Goal: Information Seeking & Learning: Learn about a topic

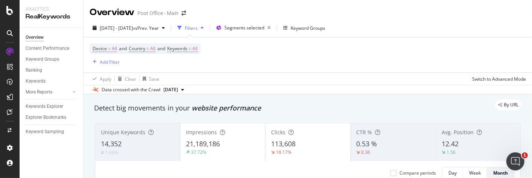
drag, startPoint x: 0, startPoint y: 0, endPoint x: 11, endPoint y: 10, distance: 14.7
click at [11, 10] on icon at bounding box center [9, 10] width 7 height 9
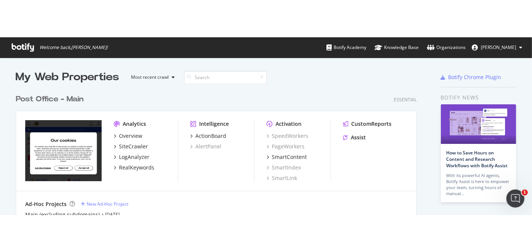
scroll to position [245, 520]
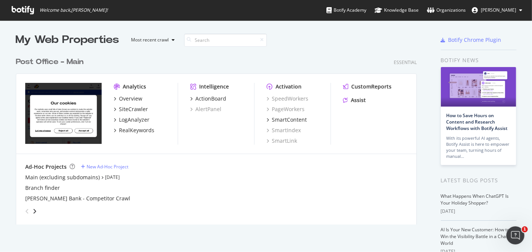
click at [21, 9] on icon at bounding box center [23, 10] width 22 height 8
click at [75, 177] on div "Main (excluding subdomains)" at bounding box center [62, 178] width 75 height 8
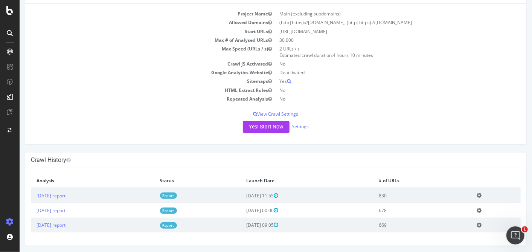
scroll to position [50, 0]
click at [61, 177] on link "[DATE] report" at bounding box center [50, 196] width 29 height 6
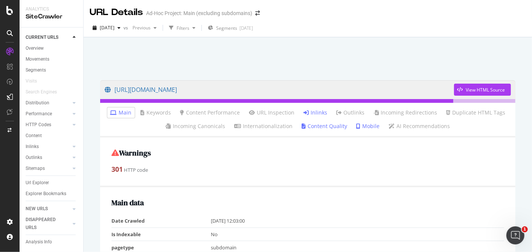
click at [318, 112] on link "Inlinks" at bounding box center [316, 113] width 24 height 8
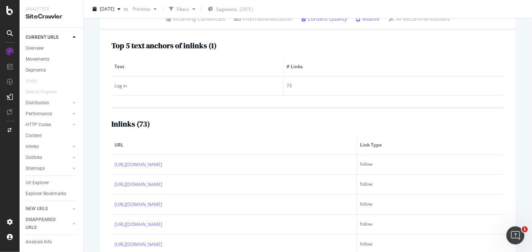
scroll to position [125, 0]
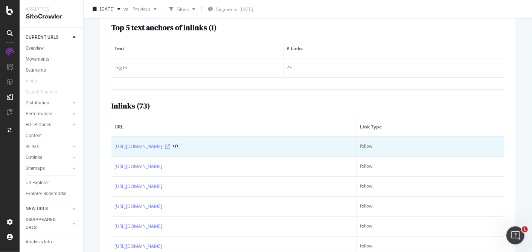
click at [170, 146] on icon at bounding box center [167, 146] width 5 height 5
click at [133, 147] on link "https://postoffice.co.uk/branch-finder" at bounding box center [139, 147] width 48 height 8
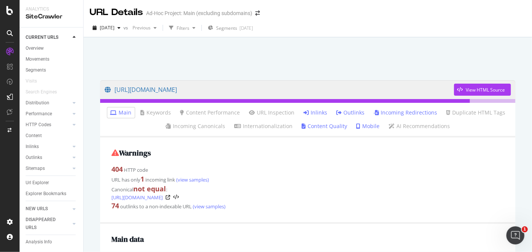
click at [309, 113] on link "Inlinks" at bounding box center [316, 113] width 24 height 8
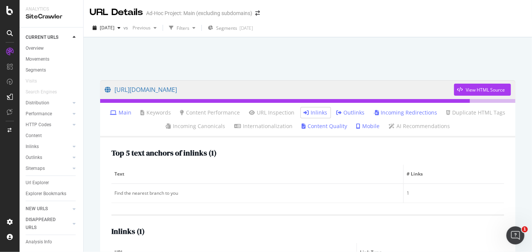
scroll to position [42, 0]
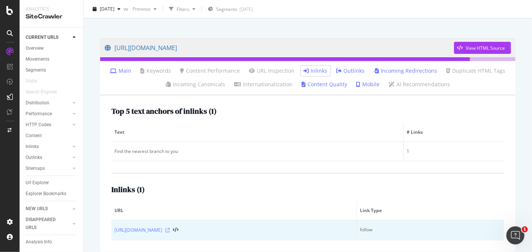
click at [170, 228] on icon at bounding box center [167, 230] width 5 height 5
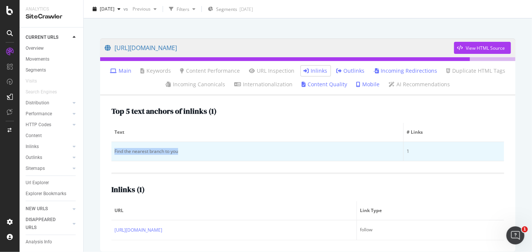
drag, startPoint x: 180, startPoint y: 151, endPoint x: 115, endPoint y: 151, distance: 65.2
click at [115, 151] on div "Find the nearest branch to you" at bounding box center [258, 151] width 286 height 7
copy div "Find the nearest branch to you"
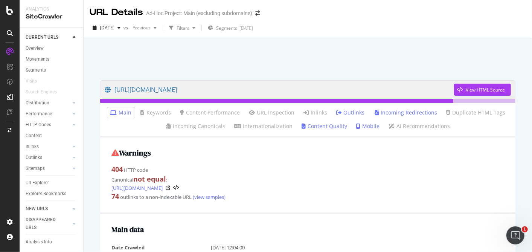
scroll to position [42, 0]
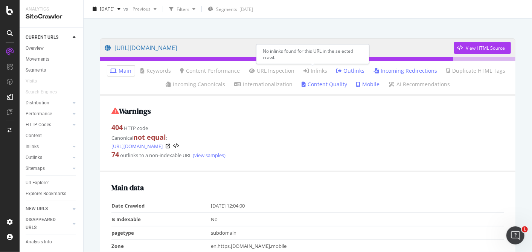
click at [322, 71] on link "Inlinks" at bounding box center [316, 71] width 24 height 8
click at [382, 70] on link "Incoming Redirections" at bounding box center [406, 71] width 64 height 8
